Goal: Task Accomplishment & Management: Manage account settings

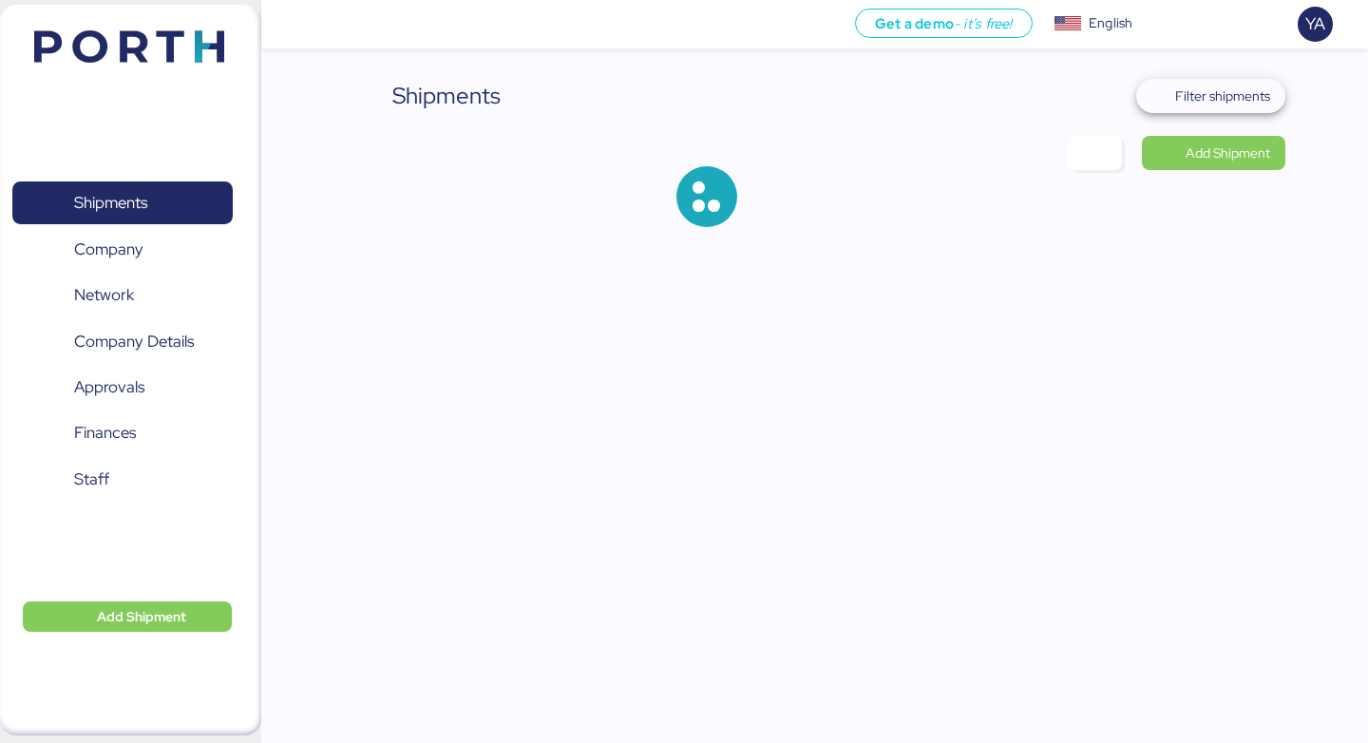
click at [1231, 105] on span "Filter shipments" at bounding box center [1222, 96] width 95 height 23
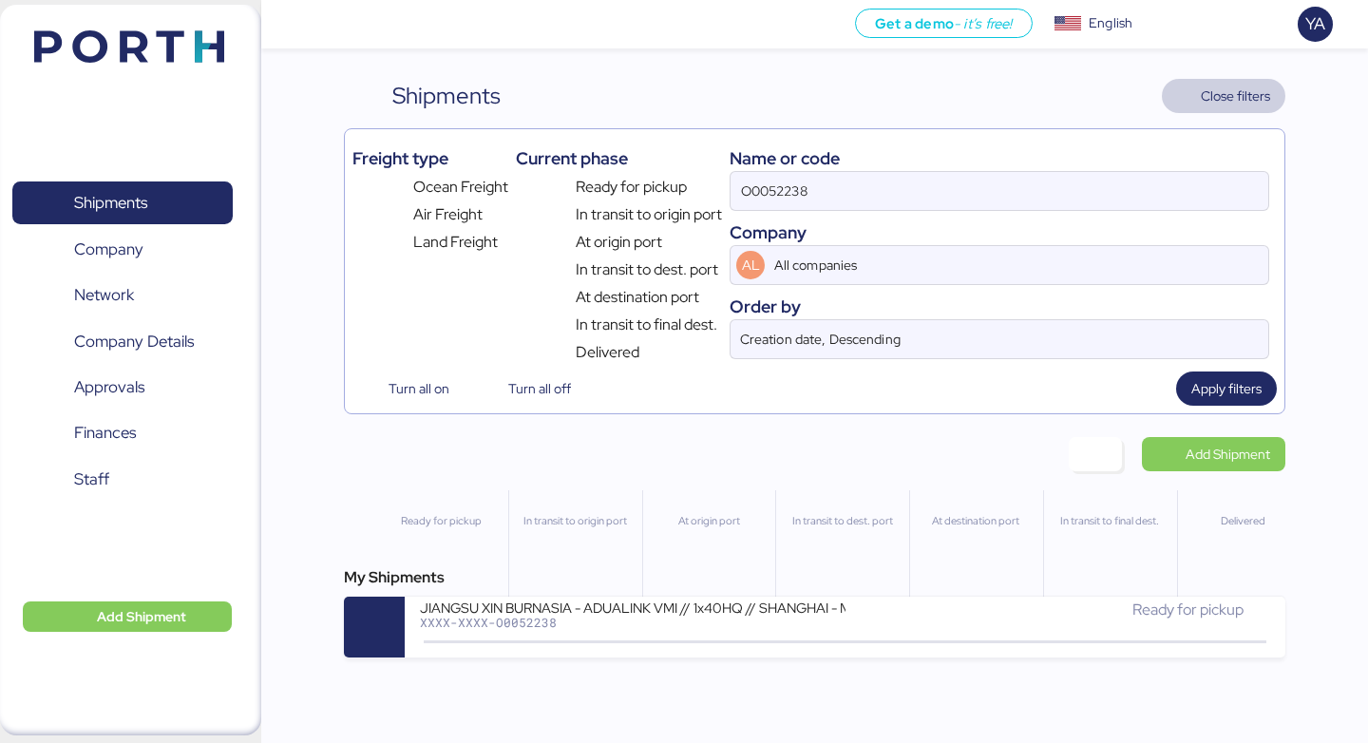
click at [1097, 221] on div "Company" at bounding box center [1000, 232] width 540 height 26
click at [1103, 193] on input "O0052238" at bounding box center [1000, 191] width 538 height 38
paste input "7"
type input "O0052237"
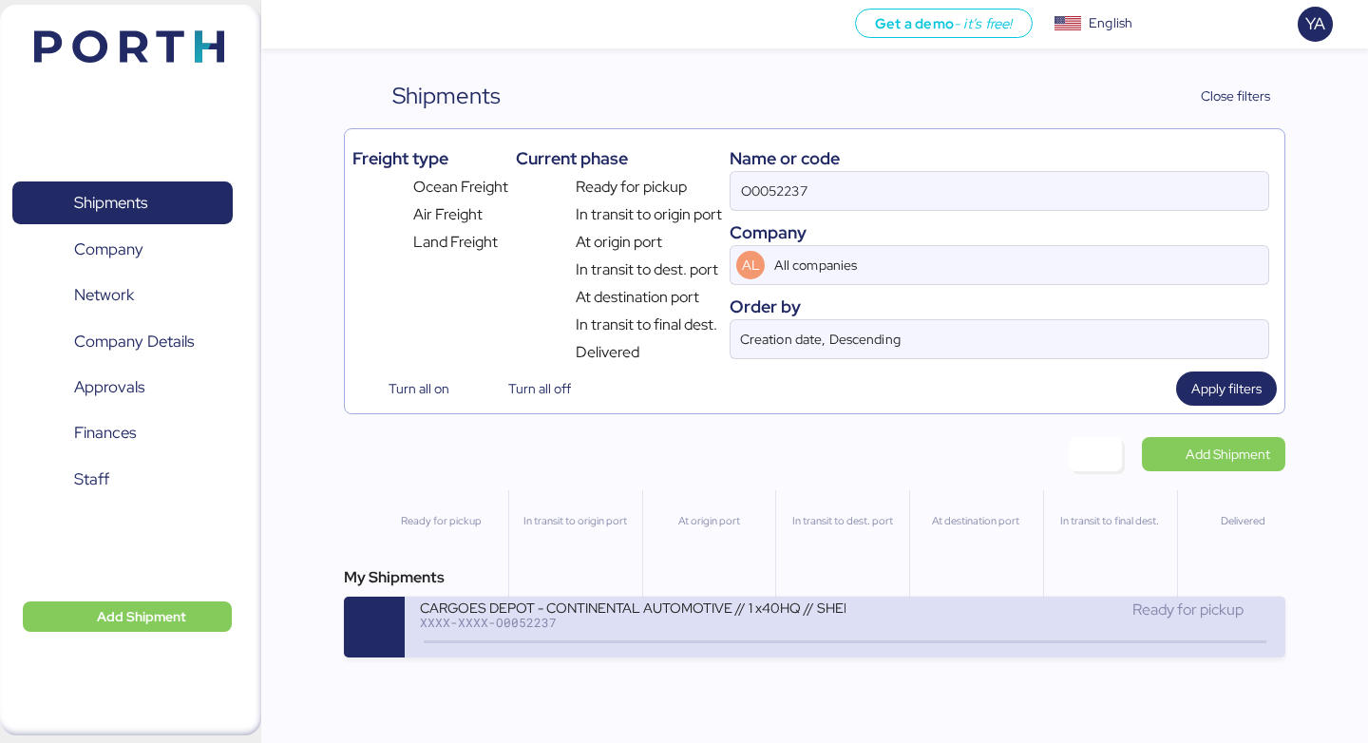
click at [694, 626] on div "XXXX-XXXX-O0052237" at bounding box center [632, 622] width 425 height 13
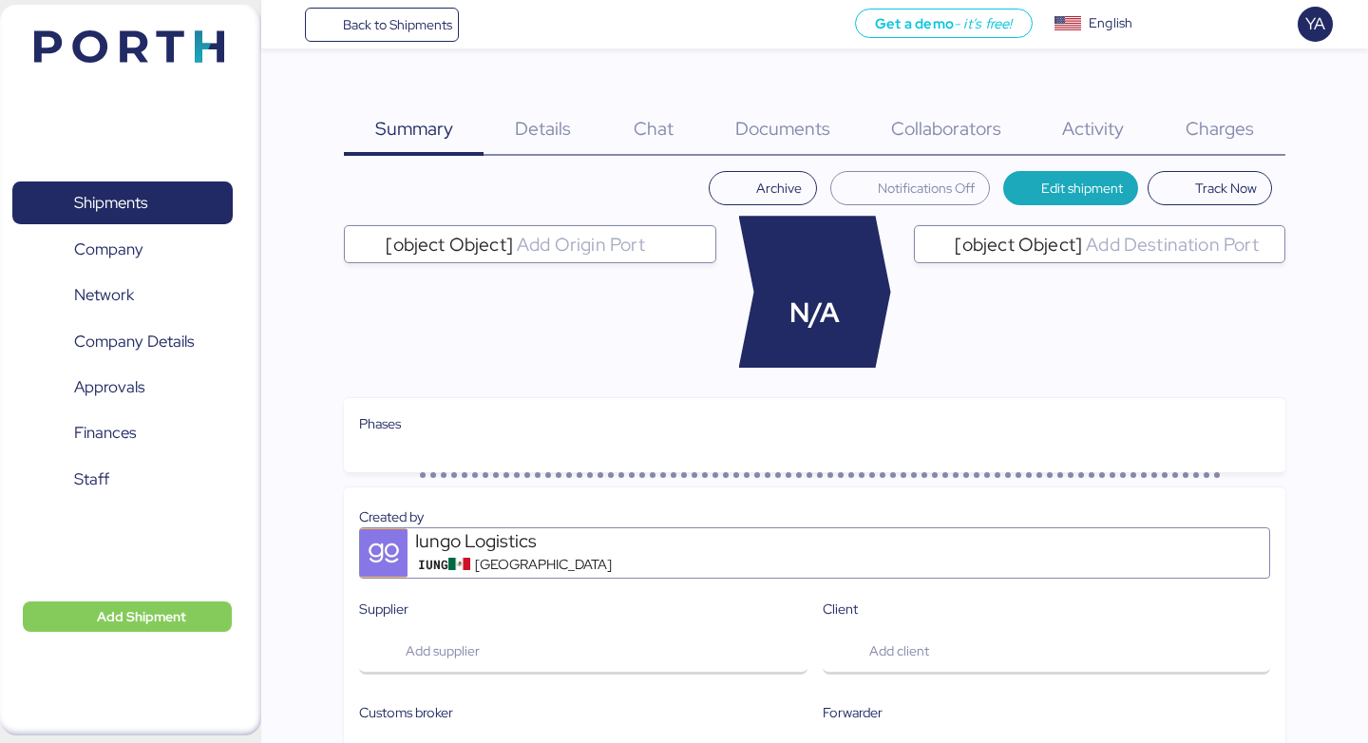
click at [543, 123] on span "Details" at bounding box center [543, 128] width 56 height 25
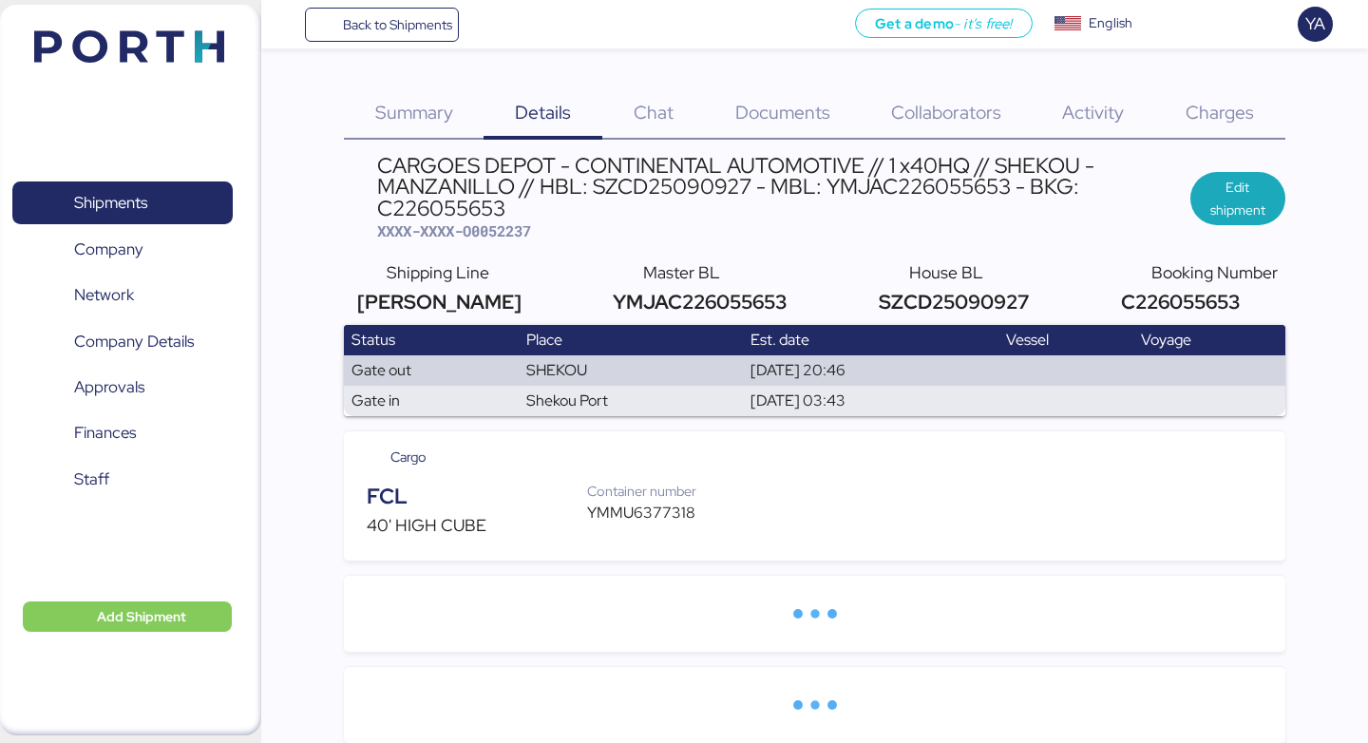
scroll to position [17, 0]
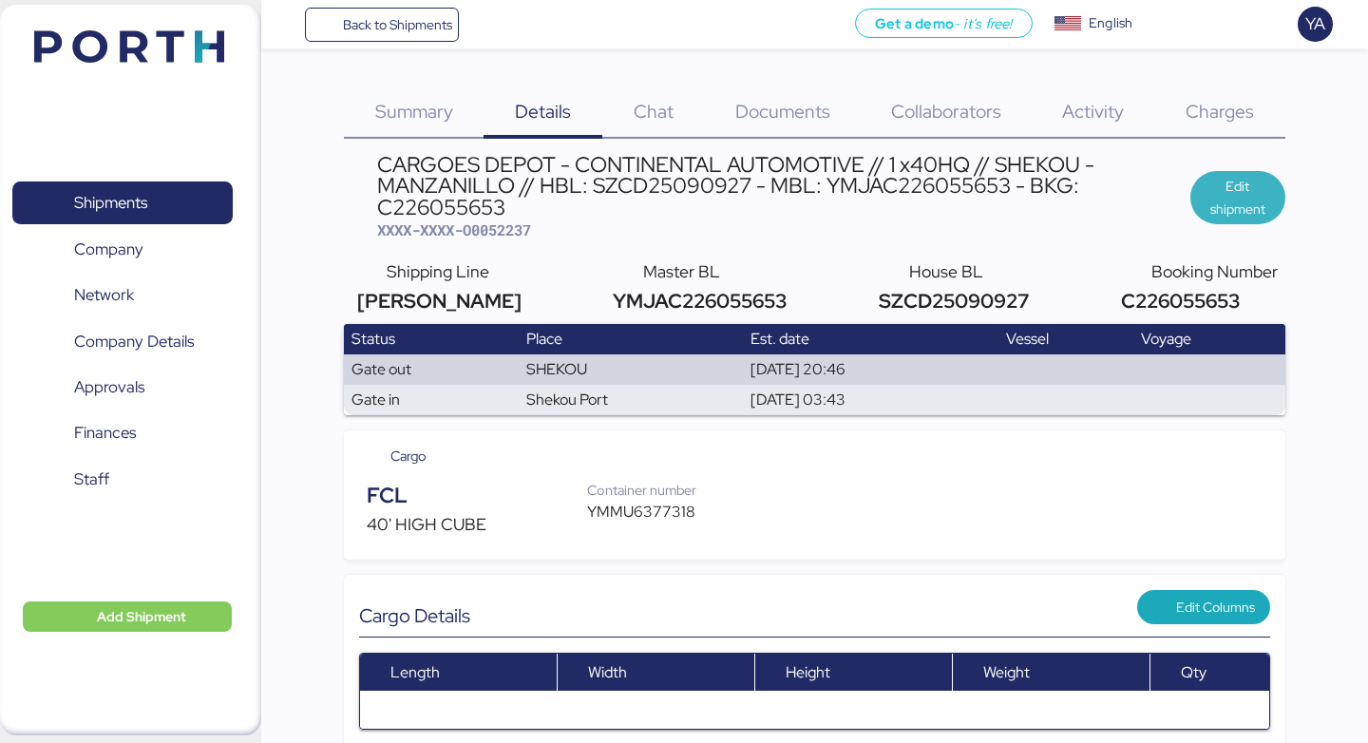
click at [1245, 180] on span "Edit shipment" at bounding box center [1238, 198] width 65 height 46
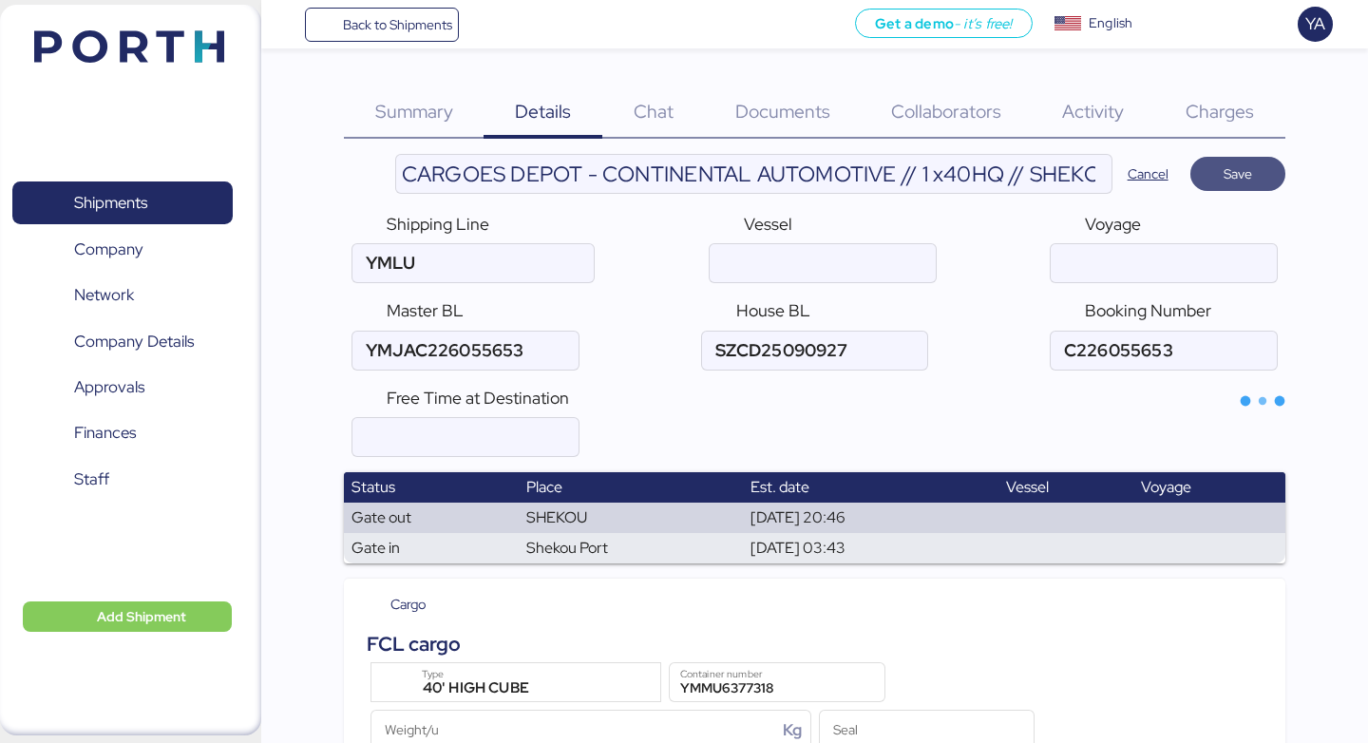
type input "[PERSON_NAME]"
click at [486, 429] on input "number" at bounding box center [465, 437] width 225 height 38
type input "21"
click at [1213, 180] on span "Save" at bounding box center [1238, 174] width 65 height 27
